Goal: Find specific page/section: Find specific page/section

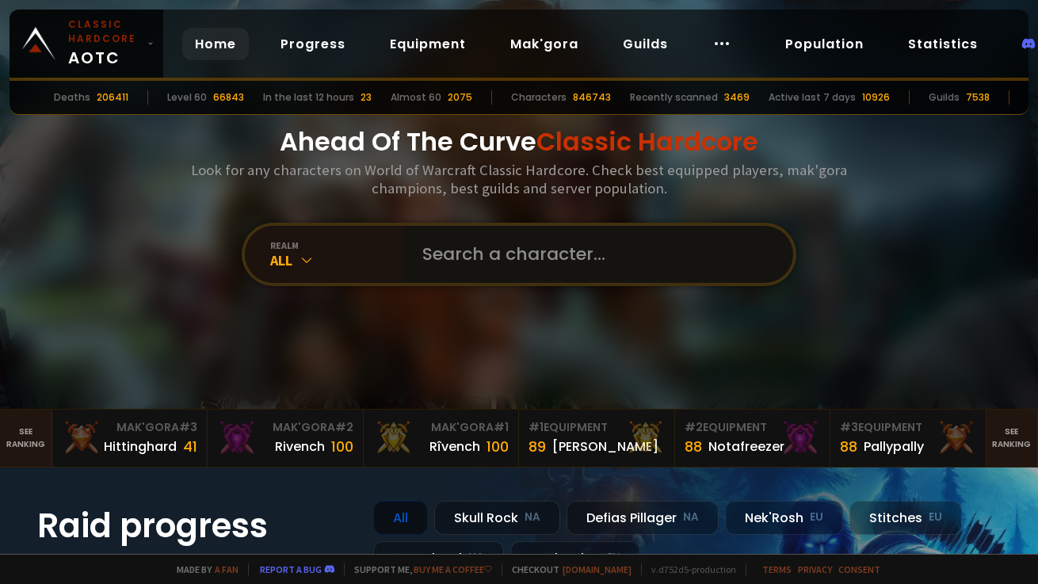
click at [540, 250] on input "text" at bounding box center [593, 254] width 361 height 57
type input "a"
type input "sanchthree"
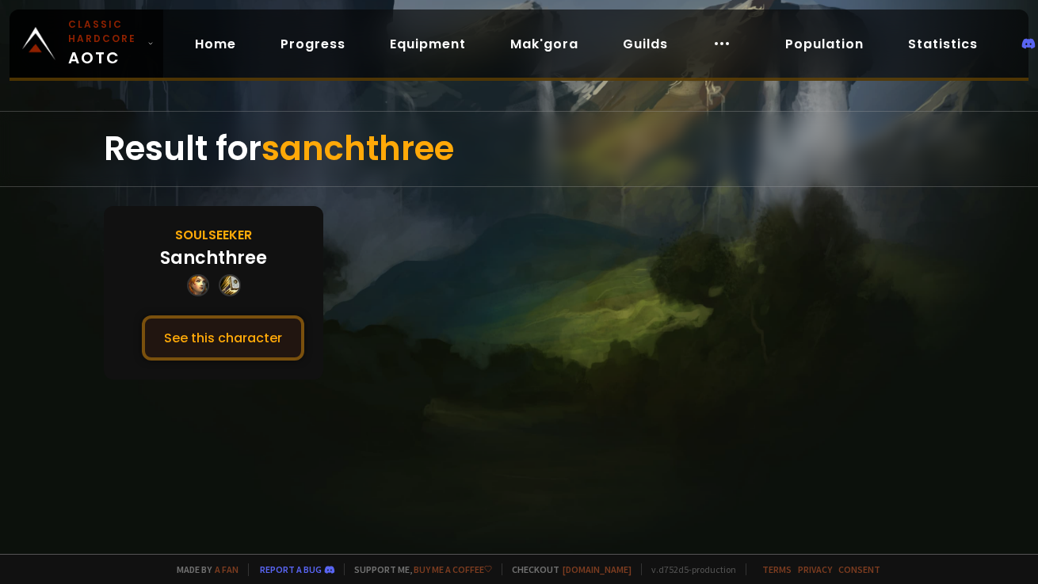
click at [254, 344] on button "See this character" at bounding box center [223, 337] width 162 height 45
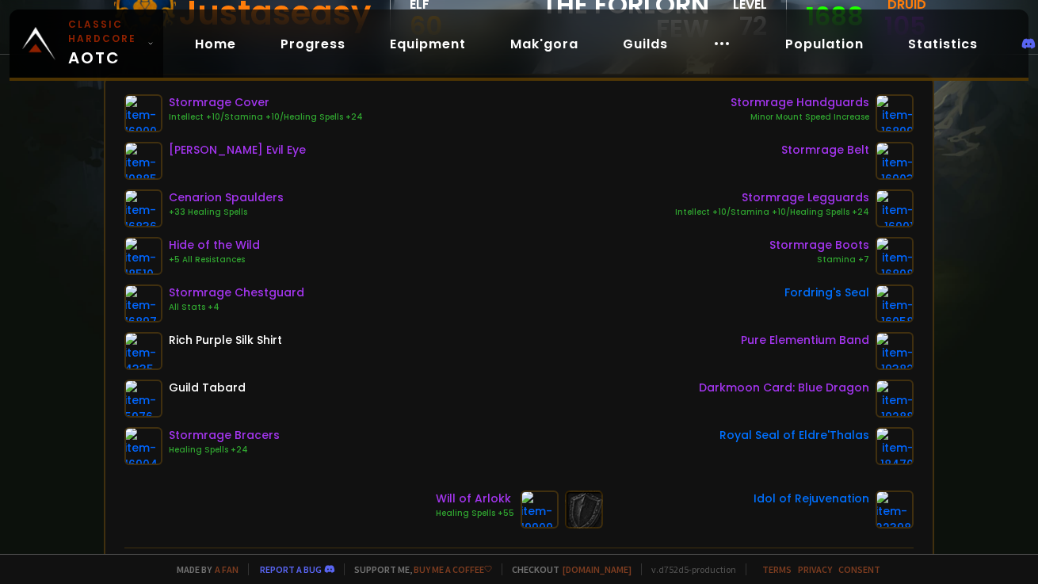
scroll to position [210, 0]
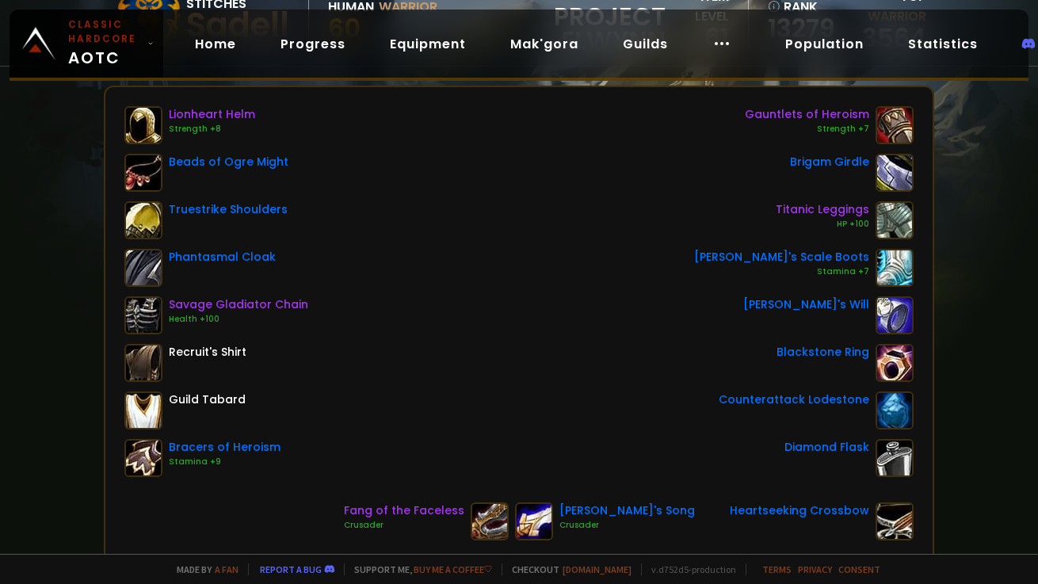
scroll to position [193, 0]
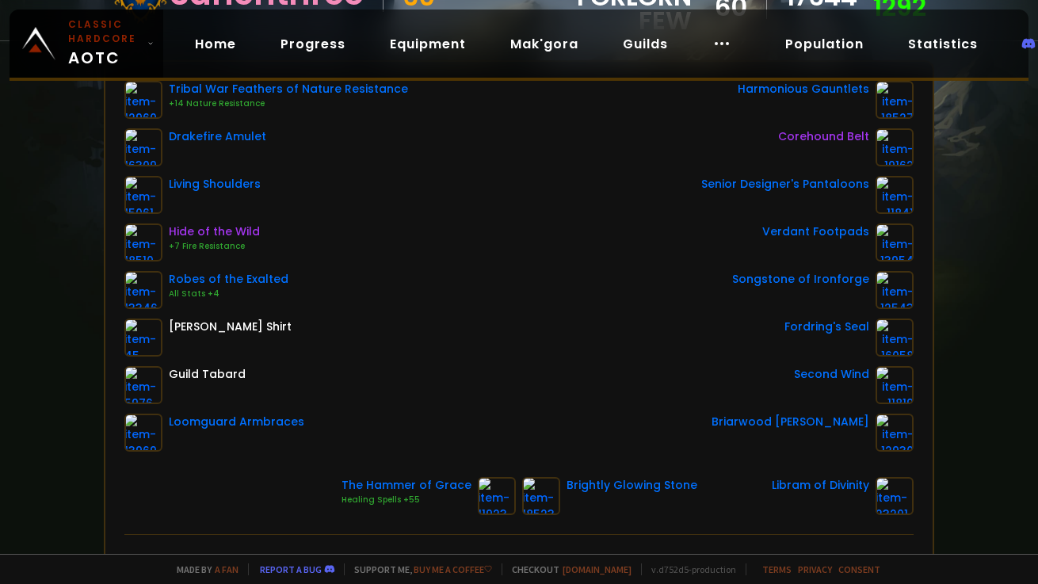
scroll to position [215, 0]
